Goal: Task Accomplishment & Management: Use online tool/utility

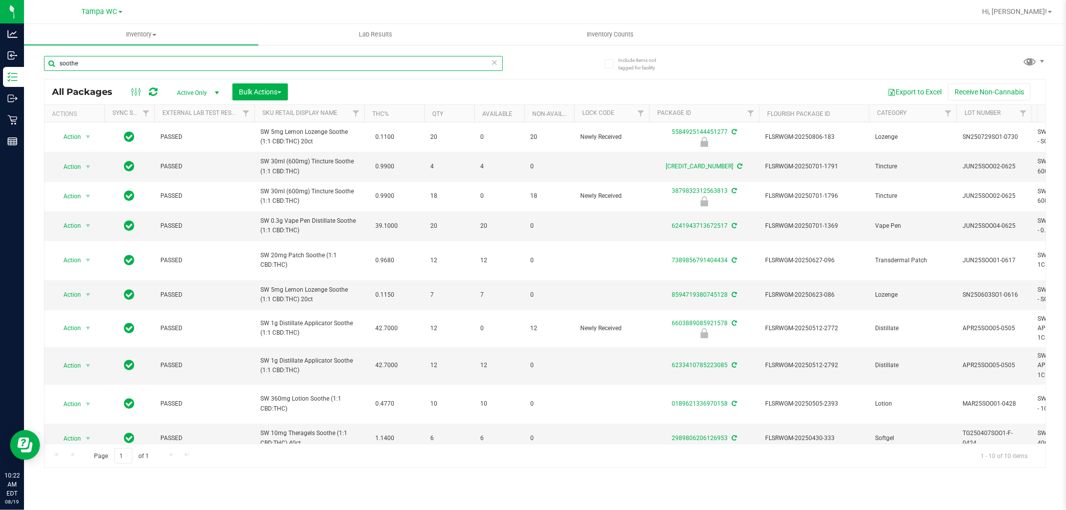
click at [92, 64] on input "soothe" at bounding box center [273, 63] width 459 height 15
click at [92, 63] on input "soothe" at bounding box center [273, 63] width 459 height 15
type input "6435715672169821"
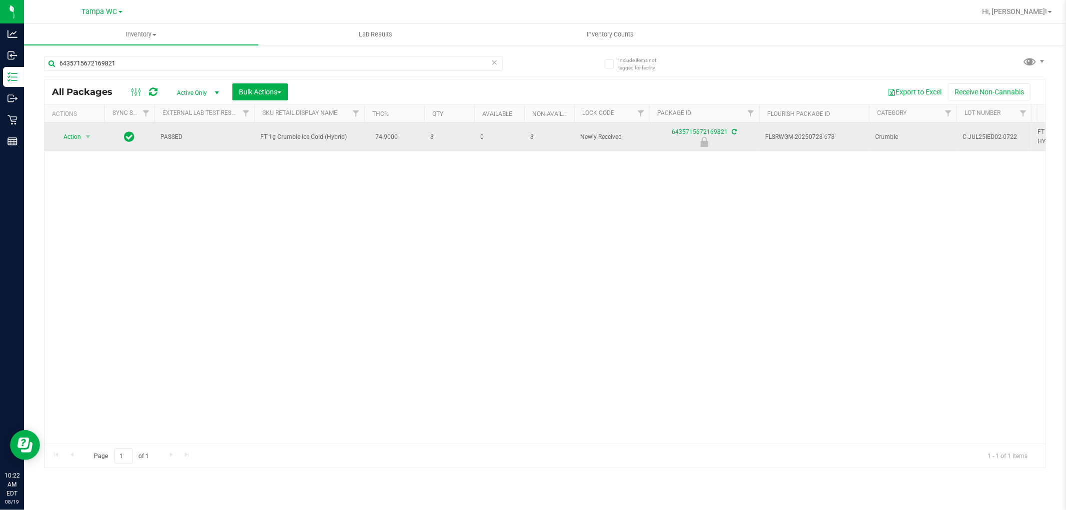
click at [66, 143] on span "Action" at bounding box center [67, 137] width 27 height 14
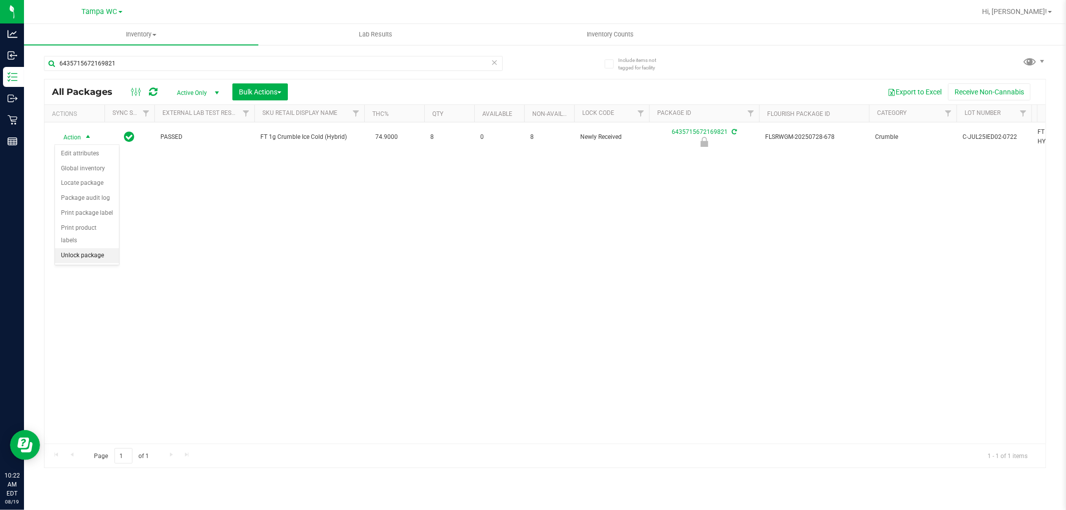
click at [87, 255] on li "Unlock package" at bounding box center [87, 255] width 64 height 15
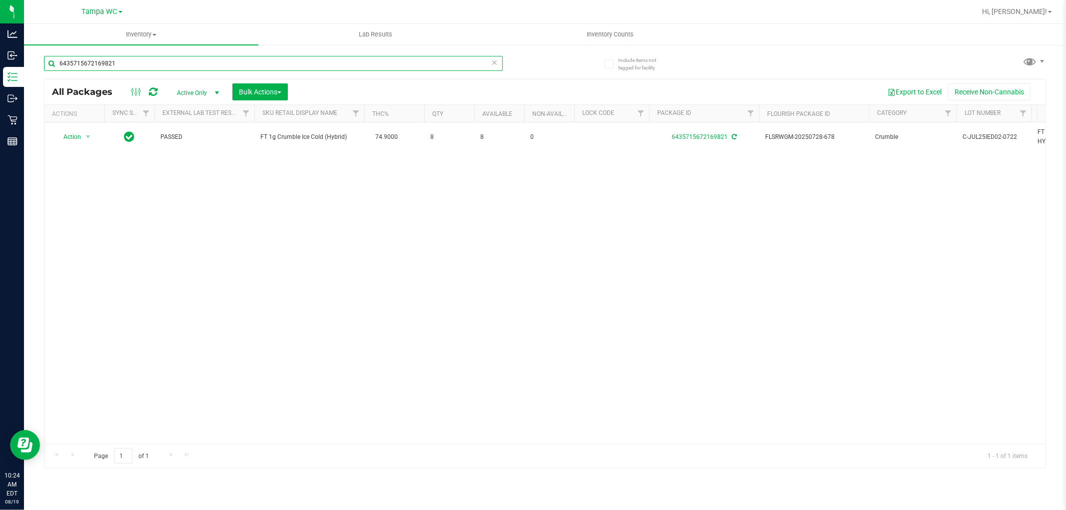
click at [118, 68] on input "6435715672169821" at bounding box center [273, 63] width 459 height 15
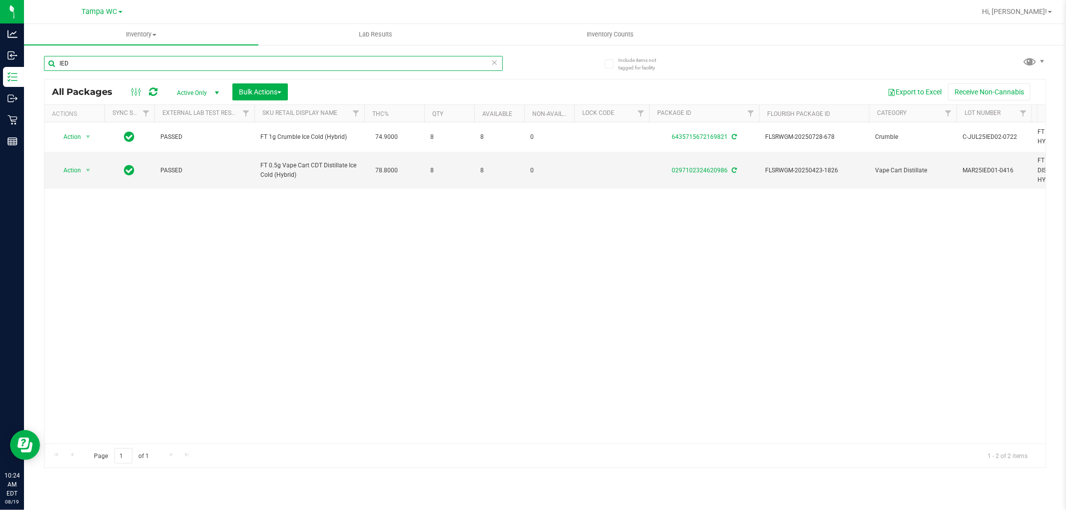
type input "IED"
click at [283, 246] on div "Action Action Adjust qty Create package Edit attributes Global inventory Locate…" at bounding box center [544, 282] width 1001 height 321
